Goal: Task Accomplishment & Management: Use online tool/utility

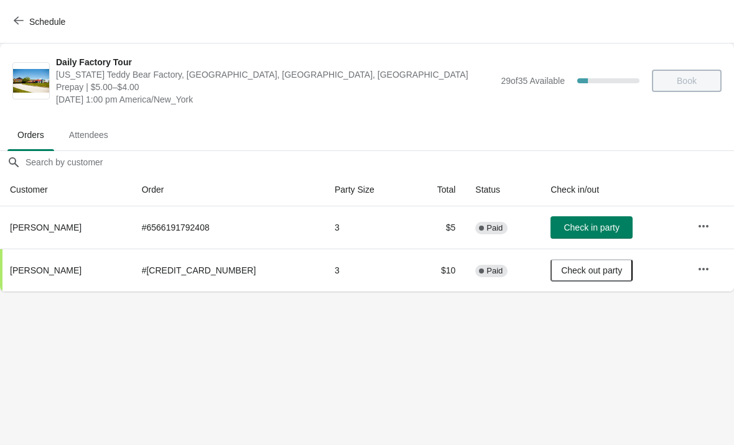
click at [21, 18] on icon "button" at bounding box center [19, 21] width 10 height 10
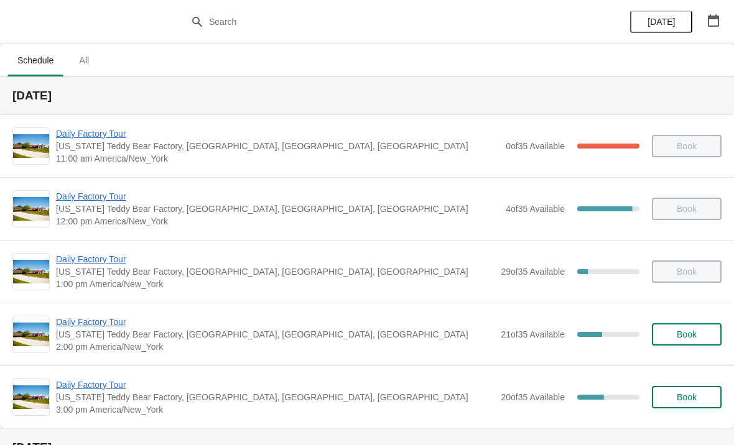
click at [83, 326] on span "Daily Factory Tour" at bounding box center [275, 322] width 438 height 12
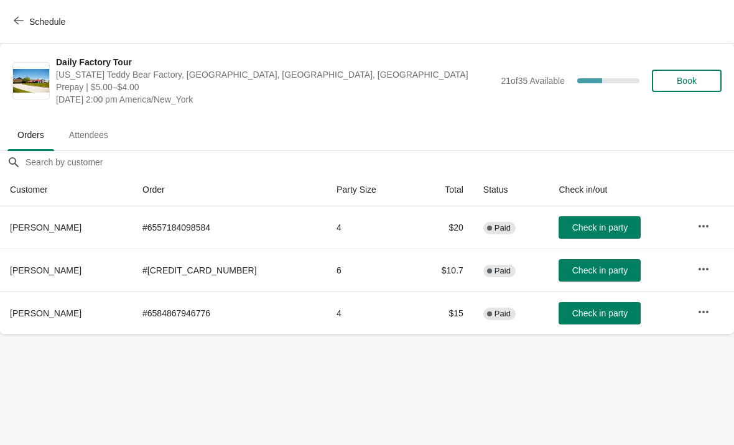
click at [18, 22] on icon "button" at bounding box center [19, 21] width 10 height 10
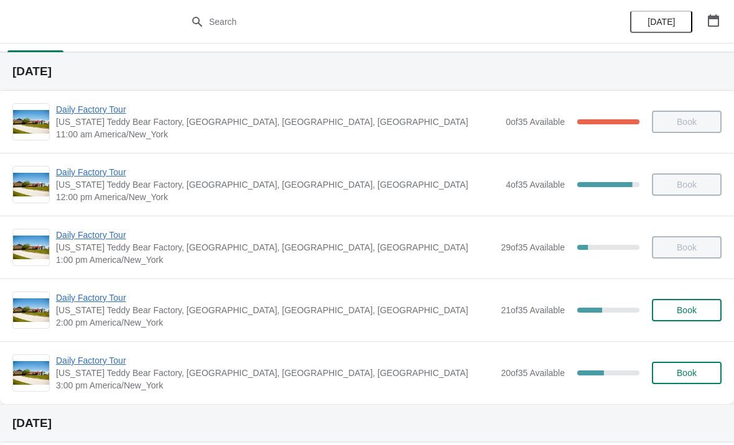
scroll to position [29, 0]
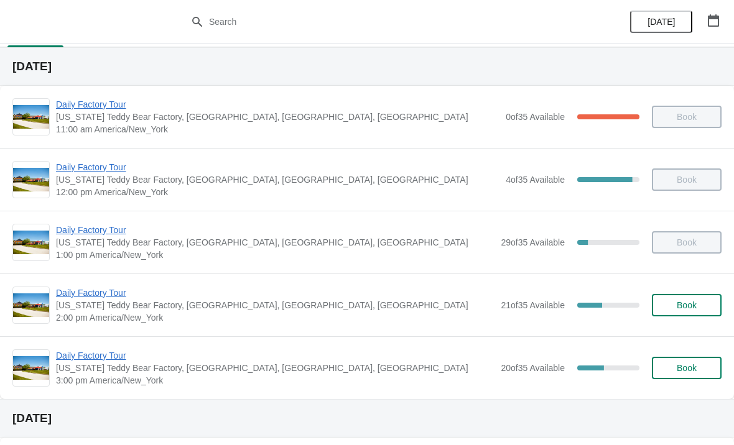
click at [74, 162] on span "Daily Factory Tour" at bounding box center [277, 167] width 443 height 12
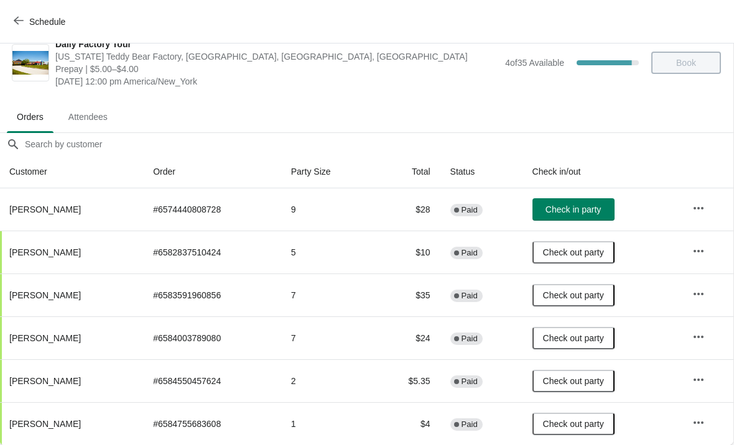
scroll to position [18, 1]
click at [17, 15] on button "Schedule" at bounding box center [40, 22] width 69 height 22
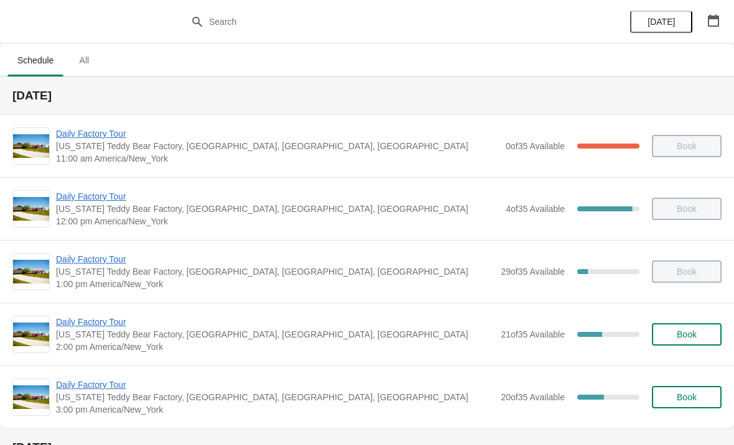
click at [68, 134] on span "Daily Factory Tour" at bounding box center [277, 133] width 443 height 12
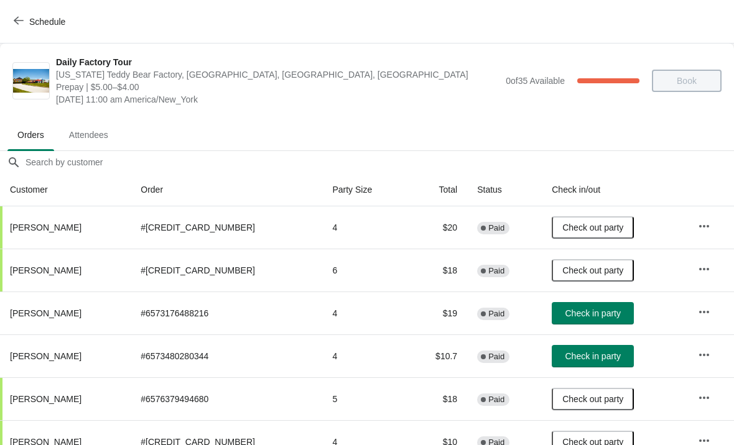
scroll to position [14, 0]
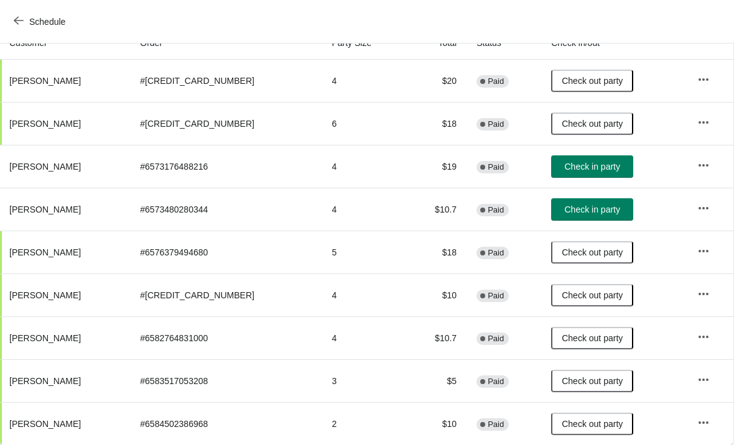
click at [17, 24] on icon "button" at bounding box center [19, 21] width 10 height 10
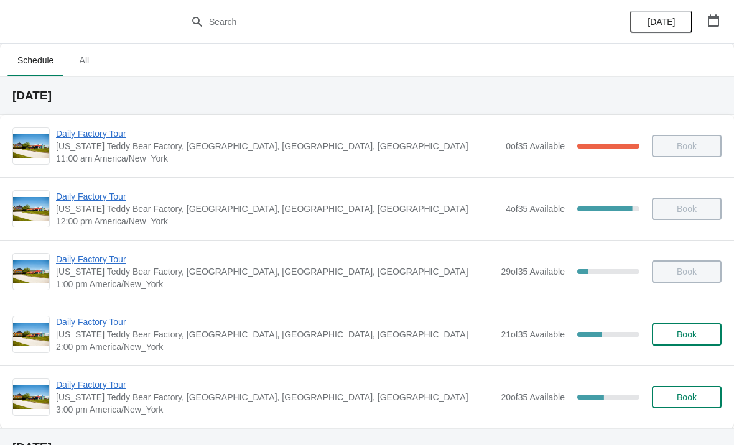
click at [73, 200] on span "Daily Factory Tour" at bounding box center [277, 196] width 443 height 12
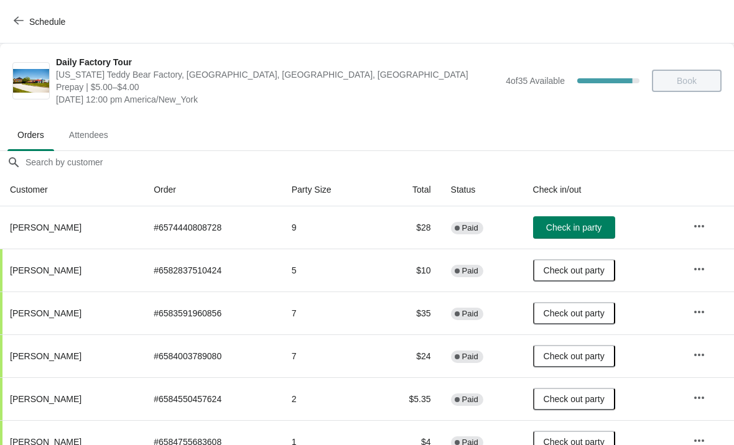
scroll to position [13, 0]
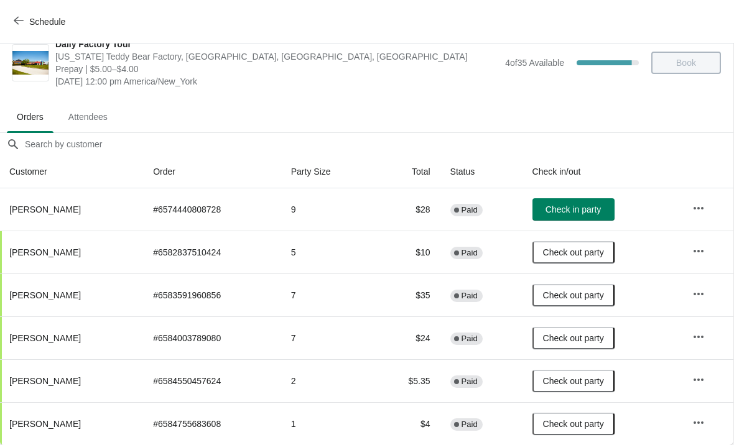
click at [19, 30] on button "Schedule" at bounding box center [40, 22] width 69 height 22
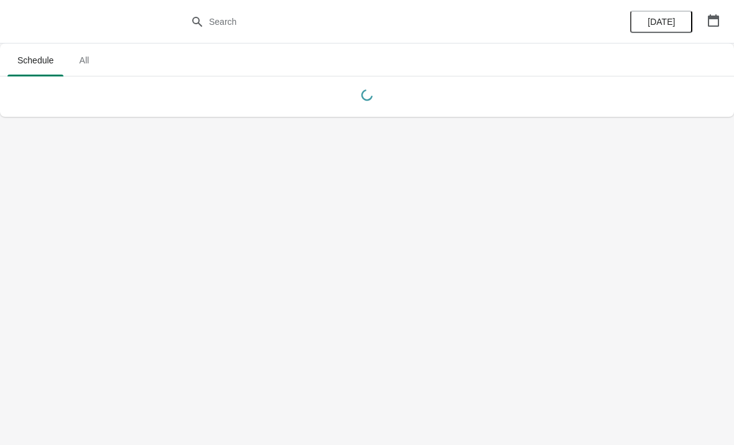
scroll to position [0, 0]
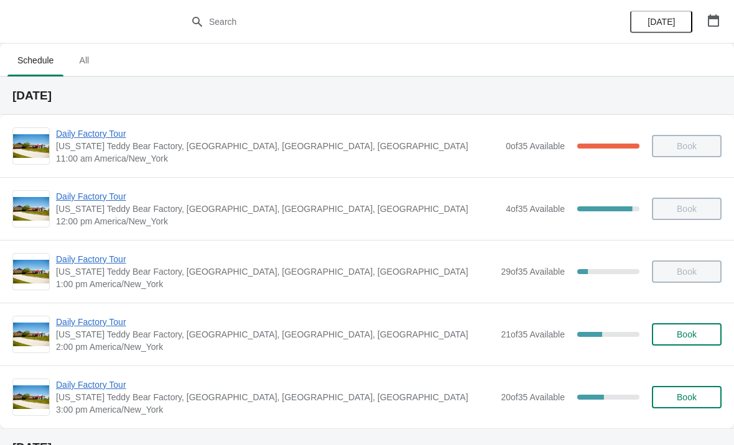
click at [76, 265] on span "Daily Factory Tour" at bounding box center [275, 259] width 438 height 12
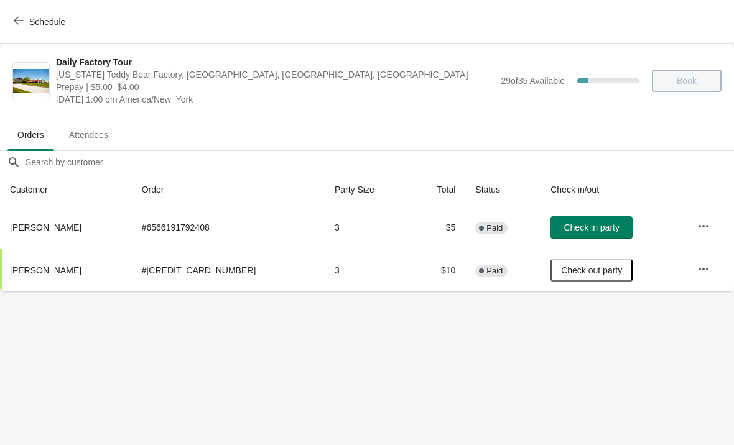
click at [16, 26] on span "button" at bounding box center [19, 22] width 10 height 12
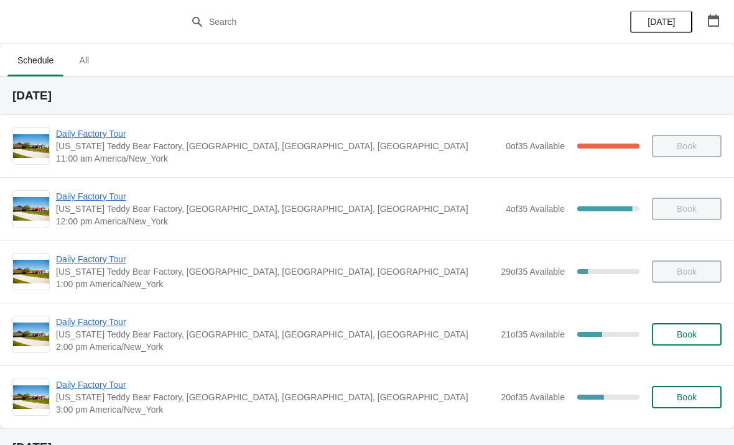
click at [119, 325] on span "Daily Factory Tour" at bounding box center [275, 322] width 438 height 12
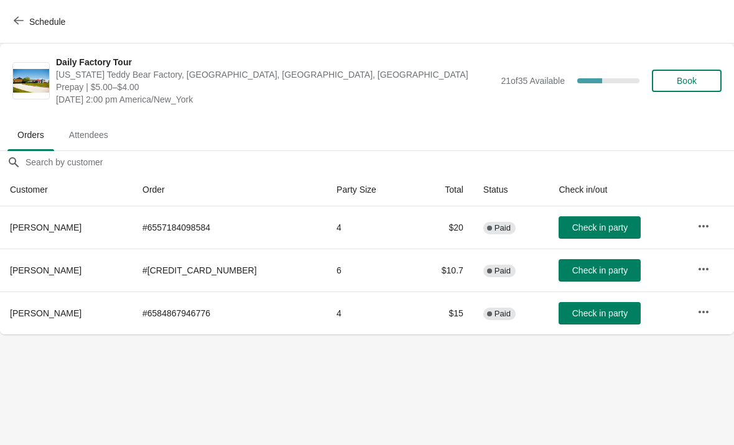
click at [25, 16] on span "Schedule" at bounding box center [40, 22] width 49 height 12
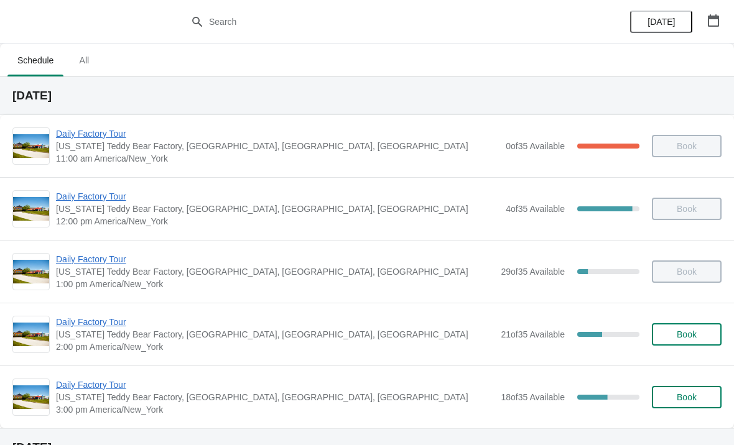
click at [108, 322] on span "Daily Factory Tour" at bounding box center [275, 322] width 438 height 12
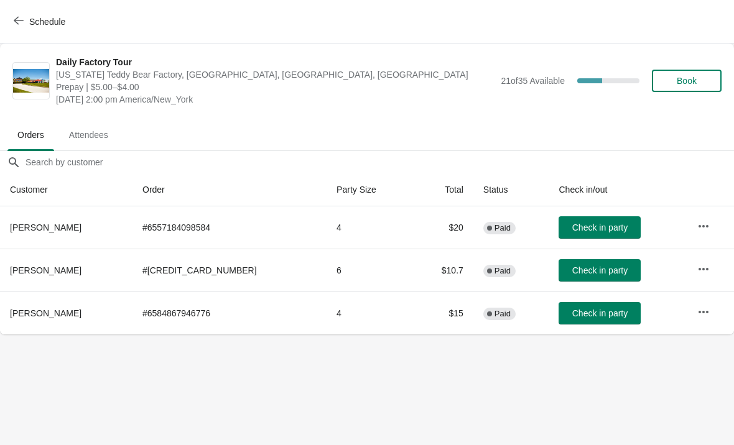
click at [24, 25] on span "Schedule" at bounding box center [40, 22] width 49 height 12
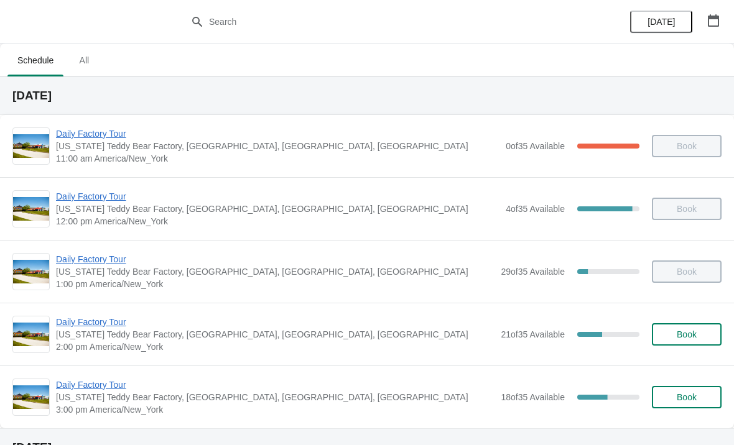
click at [106, 389] on span "Daily Factory Tour" at bounding box center [275, 385] width 438 height 12
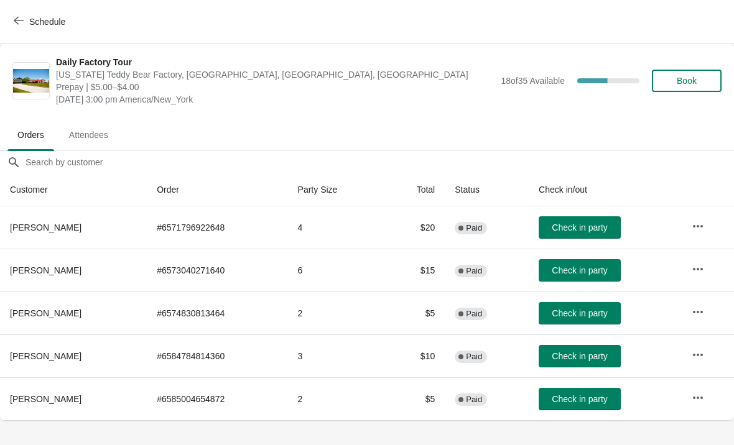
click at [24, 21] on span "Schedule" at bounding box center [40, 22] width 49 height 12
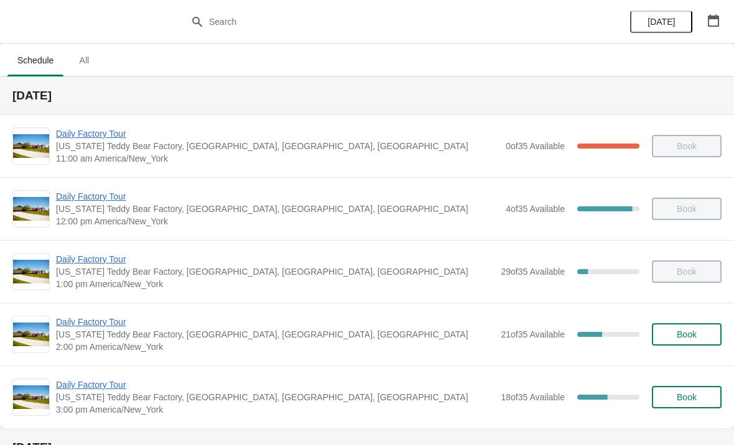
click at [104, 326] on span "Daily Factory Tour" at bounding box center [275, 322] width 438 height 12
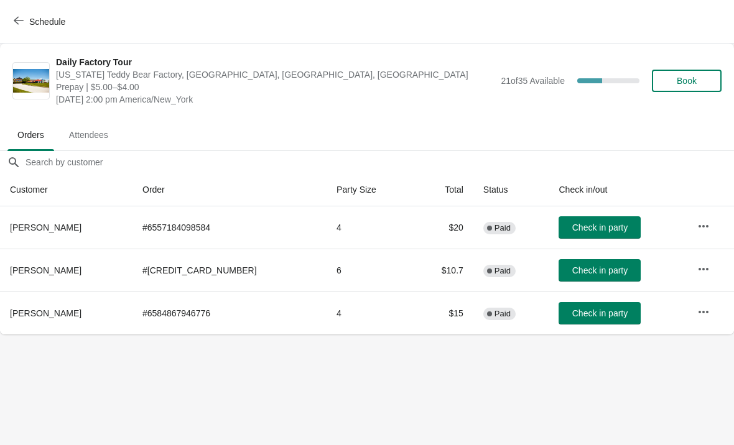
click at [599, 318] on span "Check in party" at bounding box center [599, 313] width 55 height 10
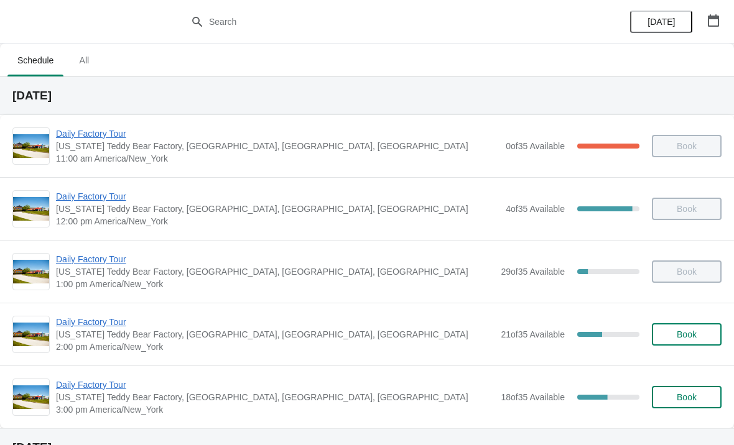
click at [70, 321] on span "Daily Factory Tour" at bounding box center [275, 322] width 438 height 12
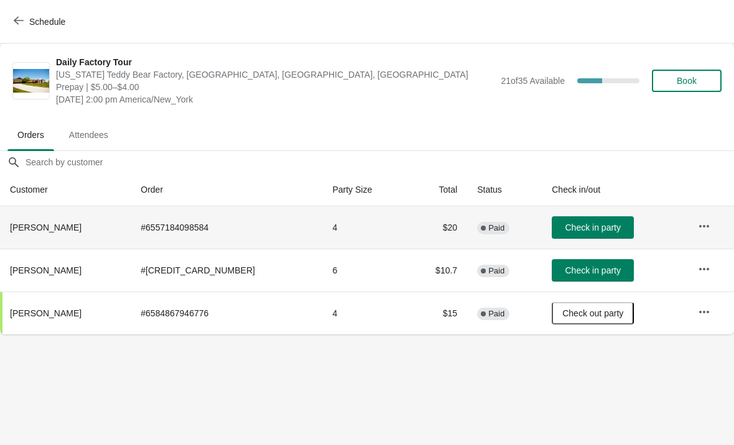
click at [565, 229] on span "Check in party" at bounding box center [592, 228] width 55 height 10
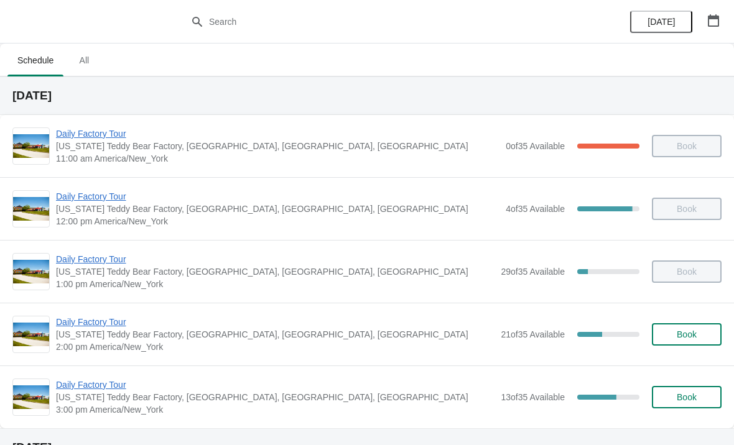
click at [82, 328] on span "Daily Factory Tour" at bounding box center [275, 322] width 438 height 12
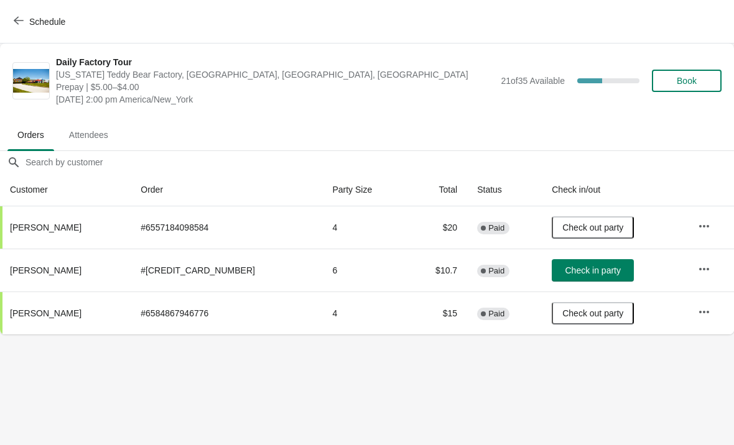
click at [27, 20] on span "Schedule" at bounding box center [40, 22] width 49 height 12
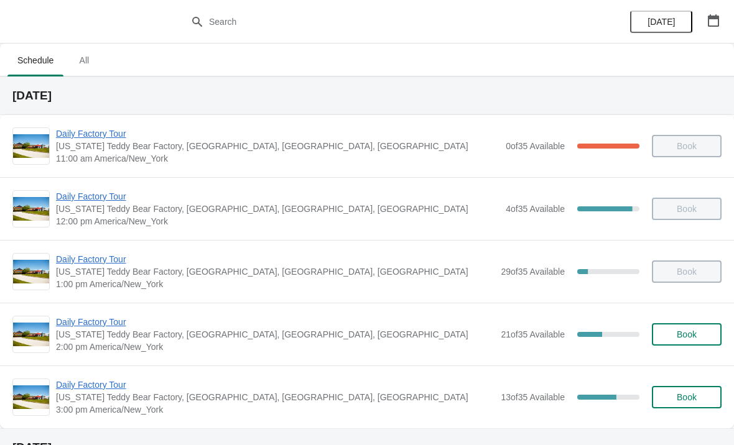
click at [89, 391] on span "Daily Factory Tour" at bounding box center [275, 385] width 438 height 12
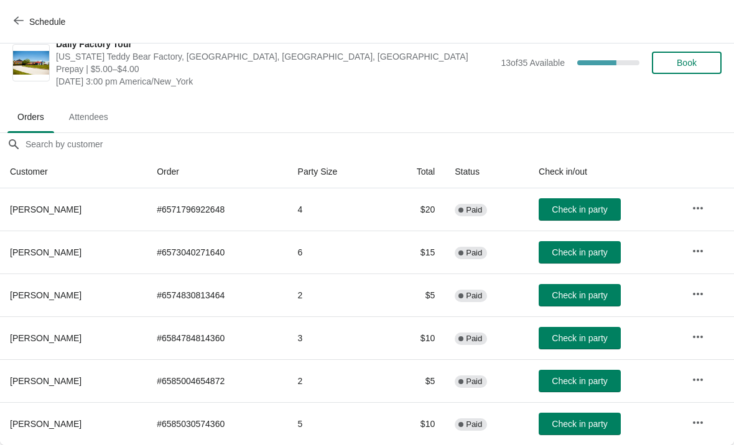
scroll to position [18, 0]
